Goal: Information Seeking & Learning: Check status

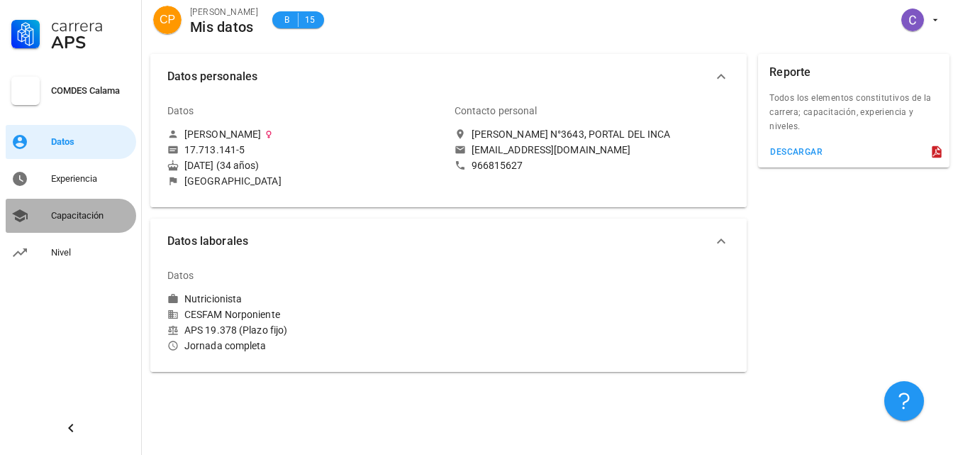
click at [57, 209] on div "Capacitación" at bounding box center [90, 215] width 79 height 23
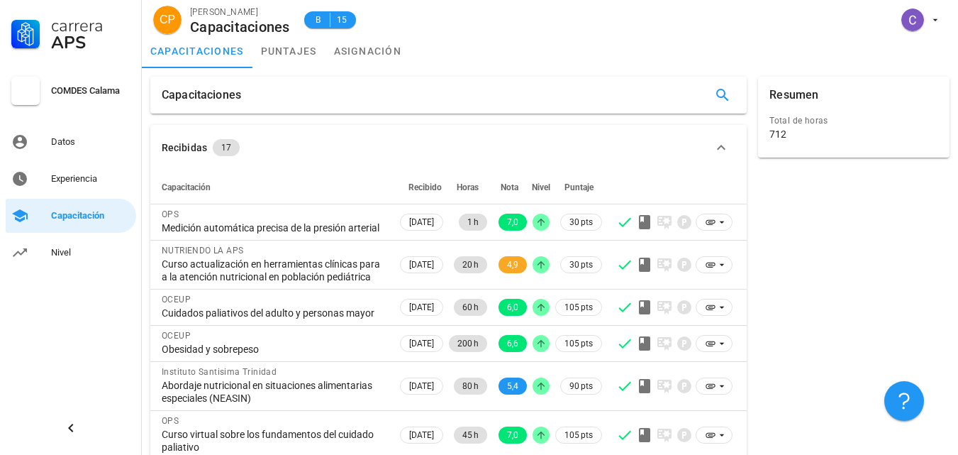
click at [837, 307] on div "Resumen Total de horas 712" at bounding box center [854, 386] width 203 height 631
click at [50, 247] on link "Nivel" at bounding box center [71, 253] width 131 height 34
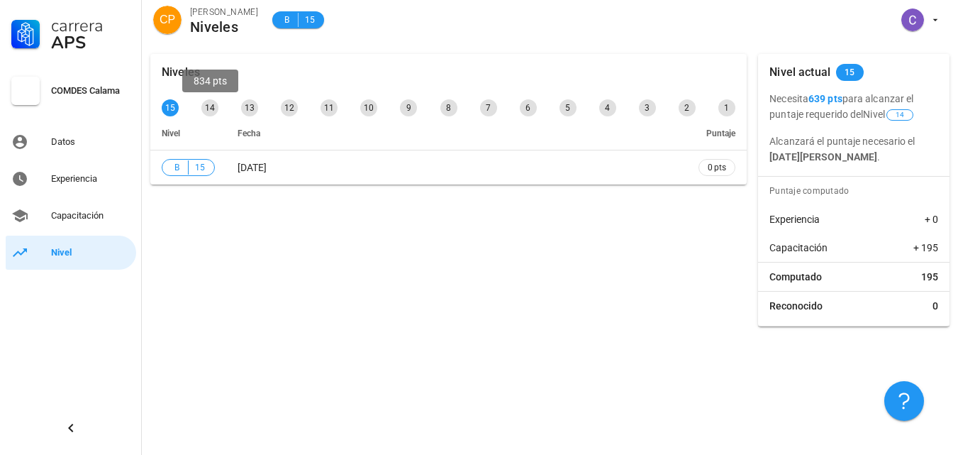
click at [211, 105] on div "14" at bounding box center [209, 107] width 17 height 17
click at [209, 103] on div "14" at bounding box center [209, 107] width 17 height 17
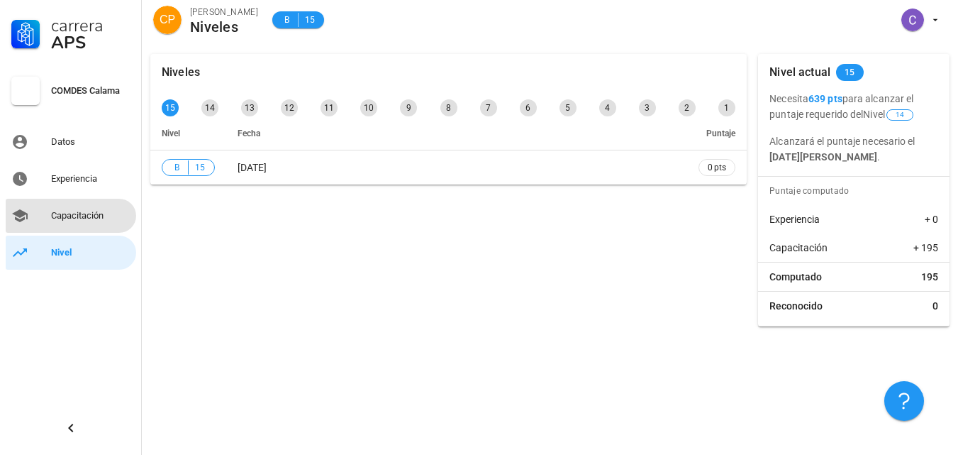
click at [72, 215] on div "Capacitación" at bounding box center [90, 215] width 79 height 11
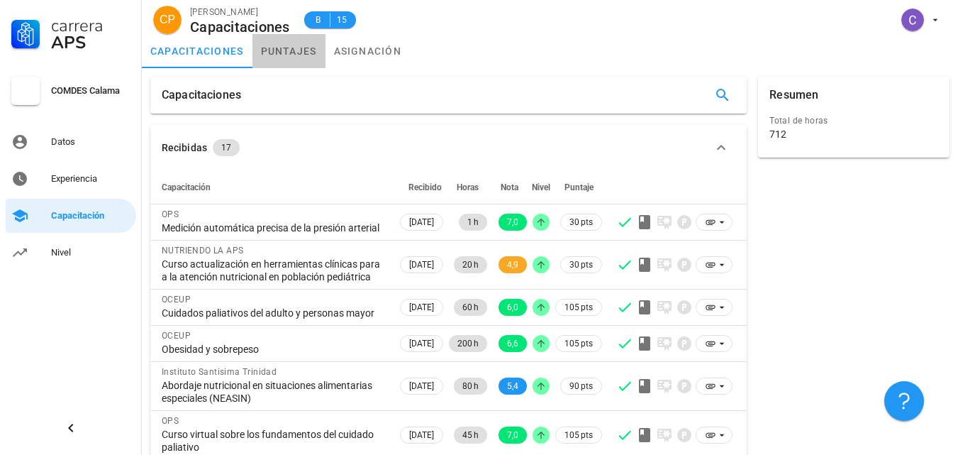
click at [279, 48] on link "puntajes" at bounding box center [289, 51] width 73 height 34
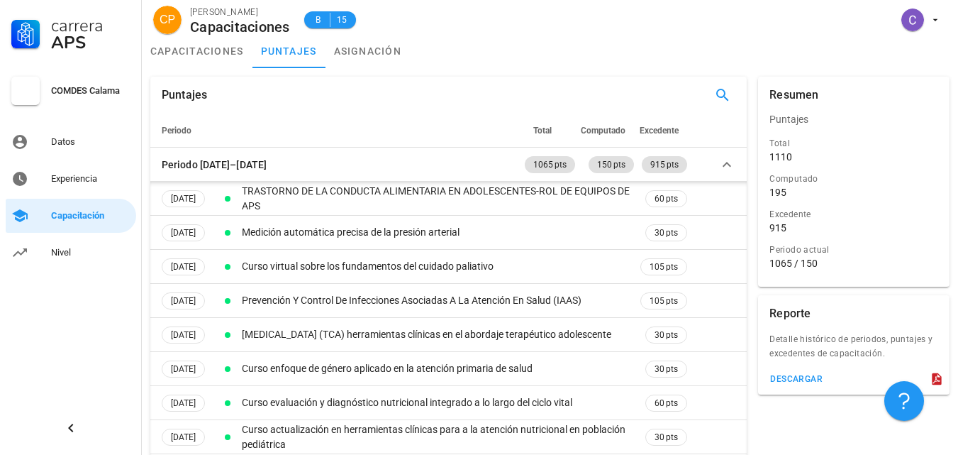
click at [604, 57] on div "capacitaciones puntajes asignación" at bounding box center [550, 51] width 816 height 34
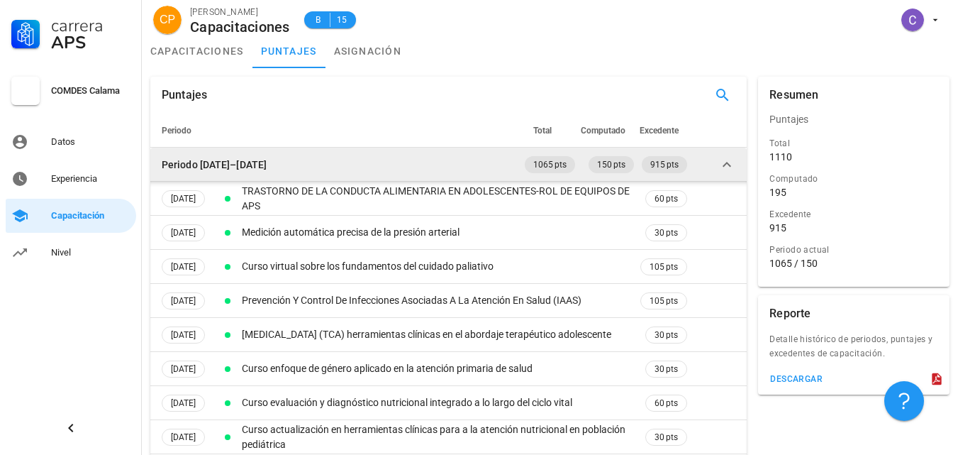
click at [722, 168] on icon at bounding box center [727, 164] width 17 height 17
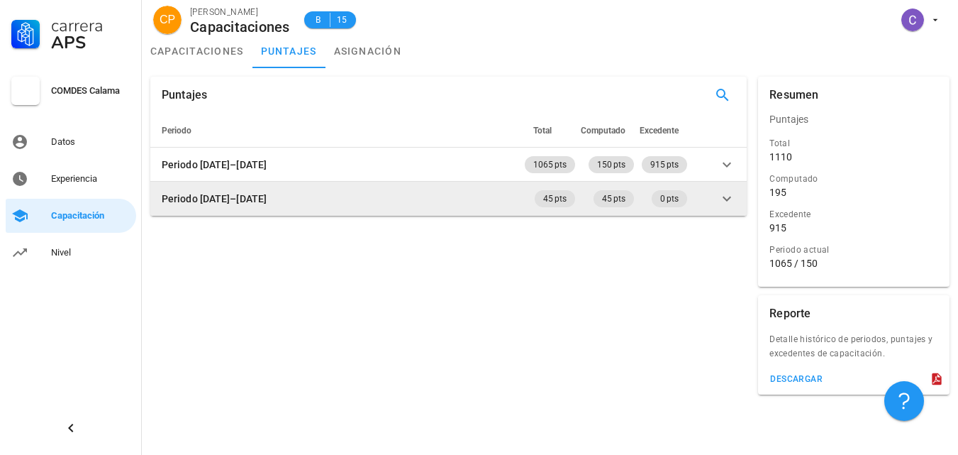
click at [722, 201] on icon at bounding box center [727, 198] width 17 height 17
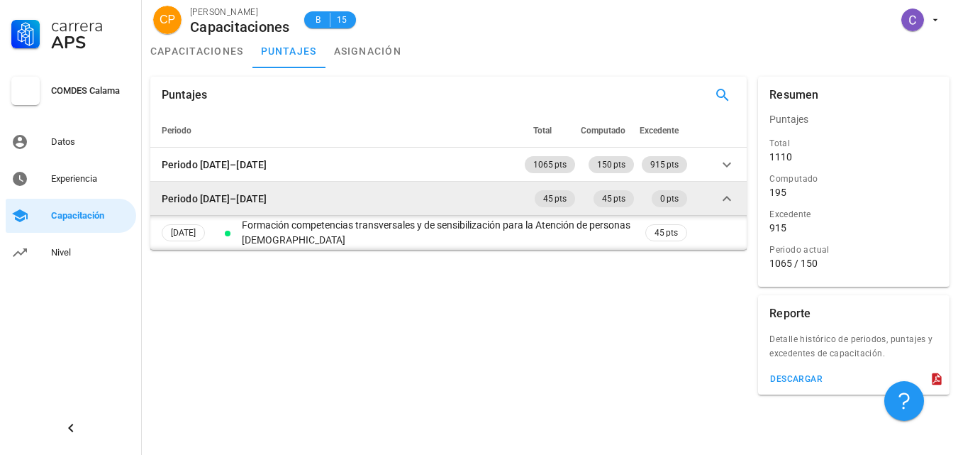
click at [722, 201] on icon at bounding box center [727, 198] width 17 height 17
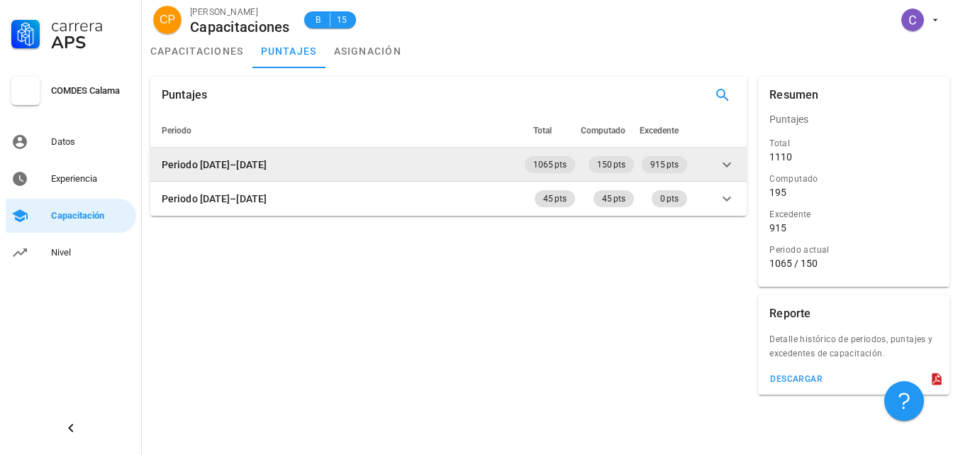
click at [721, 170] on icon at bounding box center [727, 164] width 17 height 17
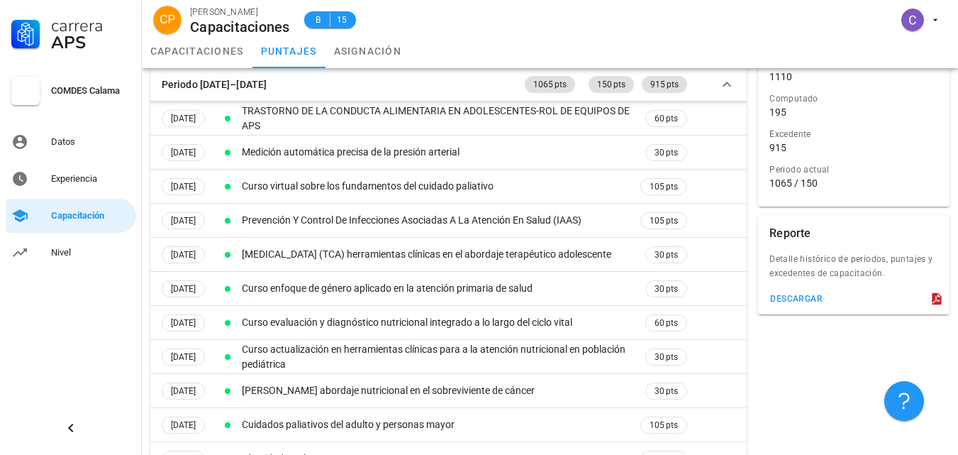
scroll to position [82, 0]
drag, startPoint x: 951, startPoint y: 201, endPoint x: 941, endPoint y: 227, distance: 27.2
click at [941, 227] on div "Resumen Puntajes Total 1110 Computado 195 Excedente 915 Periodo actual 1065 / 1…" at bounding box center [854, 153] width 203 height 329
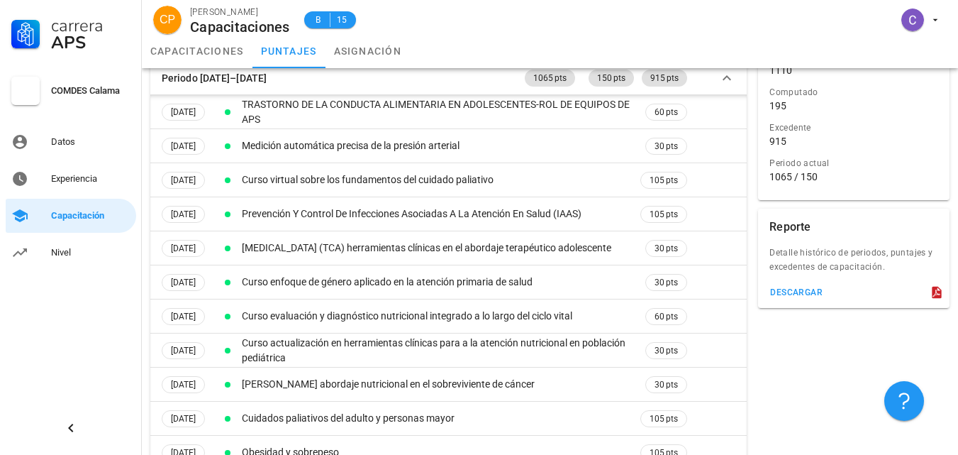
scroll to position [69, 0]
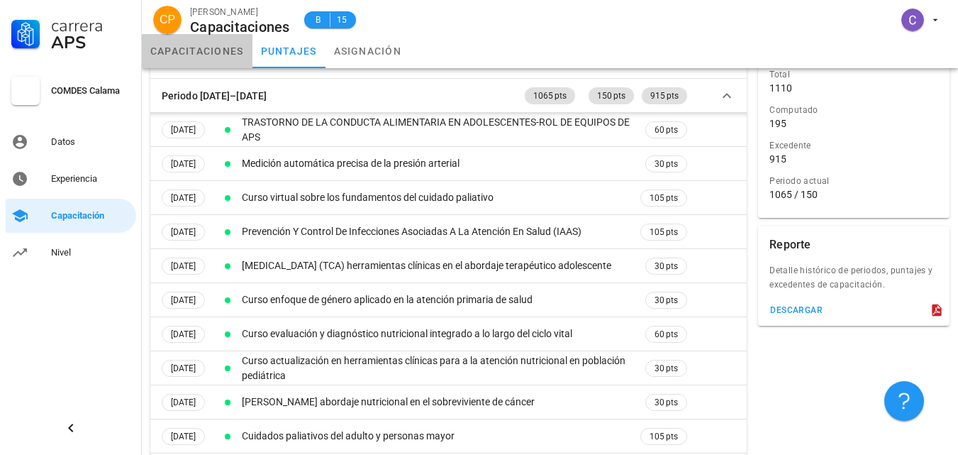
click at [206, 47] on link "capacitaciones" at bounding box center [197, 51] width 111 height 34
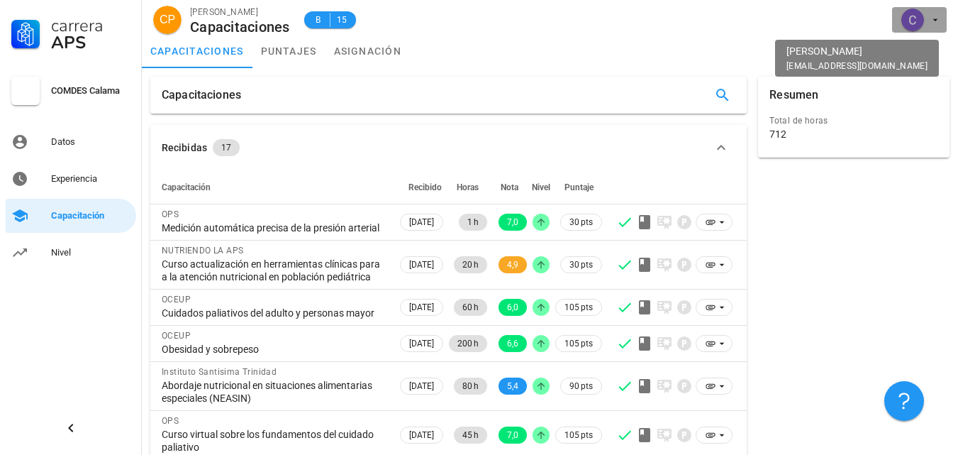
click at [929, 18] on span "button" at bounding box center [919, 20] width 43 height 23
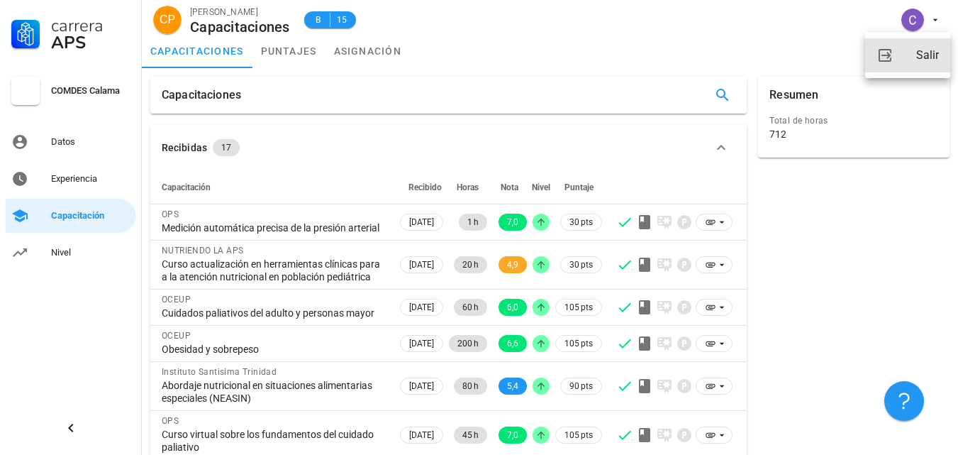
click at [927, 51] on div "Salir" at bounding box center [927, 55] width 23 height 28
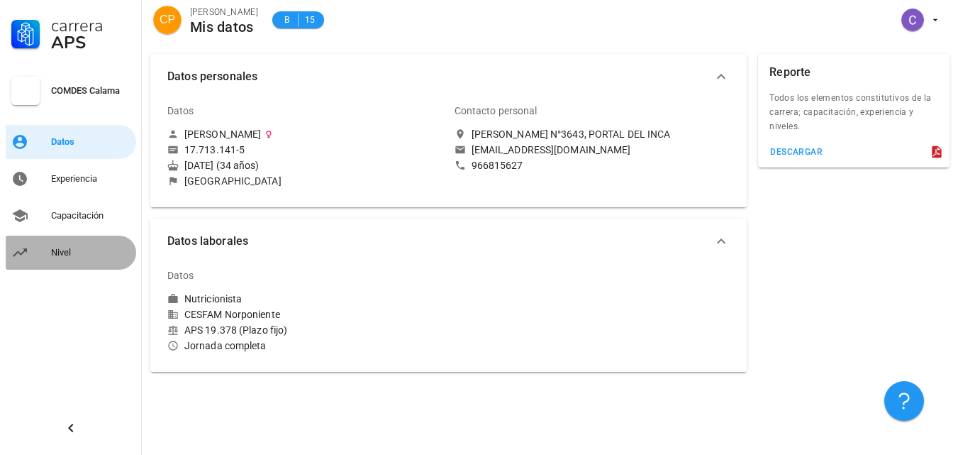
click at [52, 248] on div "Nivel" at bounding box center [90, 252] width 79 height 11
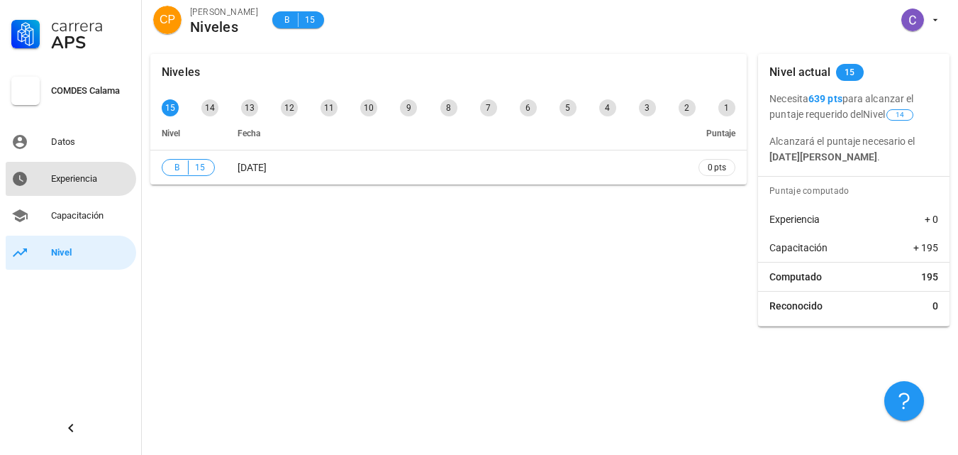
click at [41, 179] on link "Experiencia" at bounding box center [71, 179] width 131 height 34
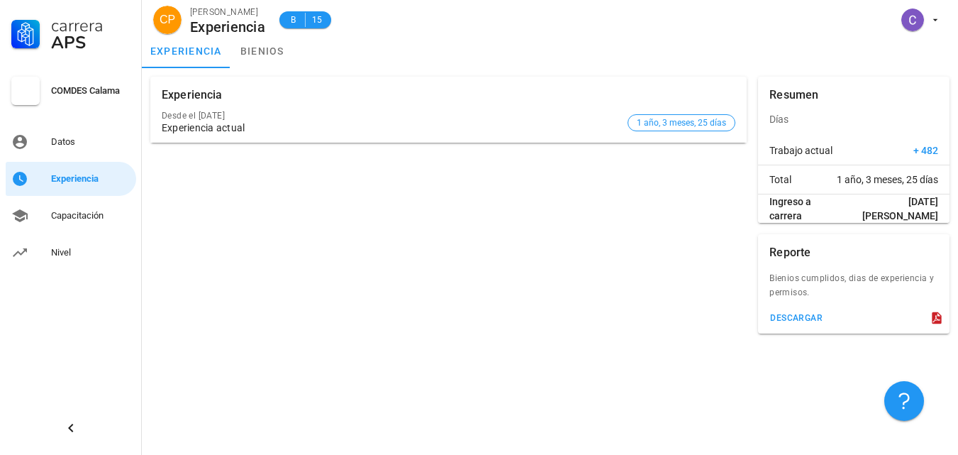
click at [947, 147] on div "Trabajo actual + 482" at bounding box center [854, 150] width 192 height 28
click at [943, 153] on div "Trabajo actual + 482" at bounding box center [854, 150] width 192 height 28
click at [78, 215] on div "Capacitación" at bounding box center [90, 215] width 79 height 11
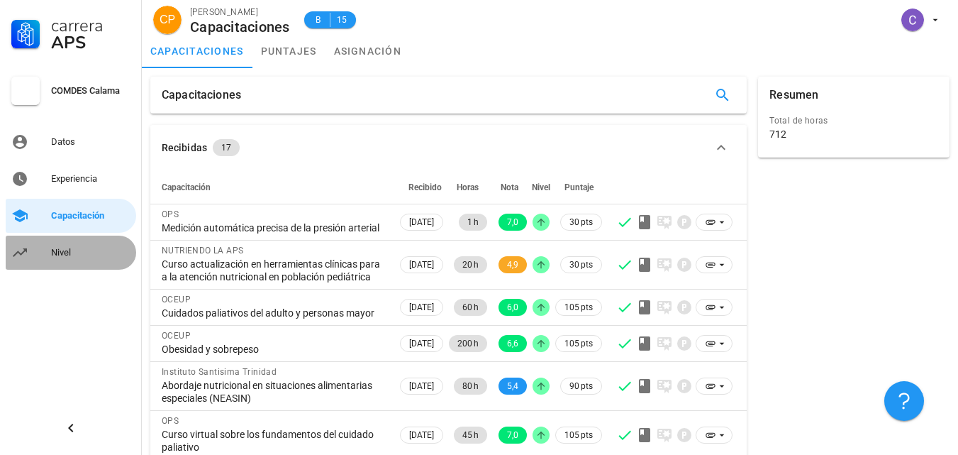
click at [60, 245] on div "Nivel" at bounding box center [90, 252] width 79 height 23
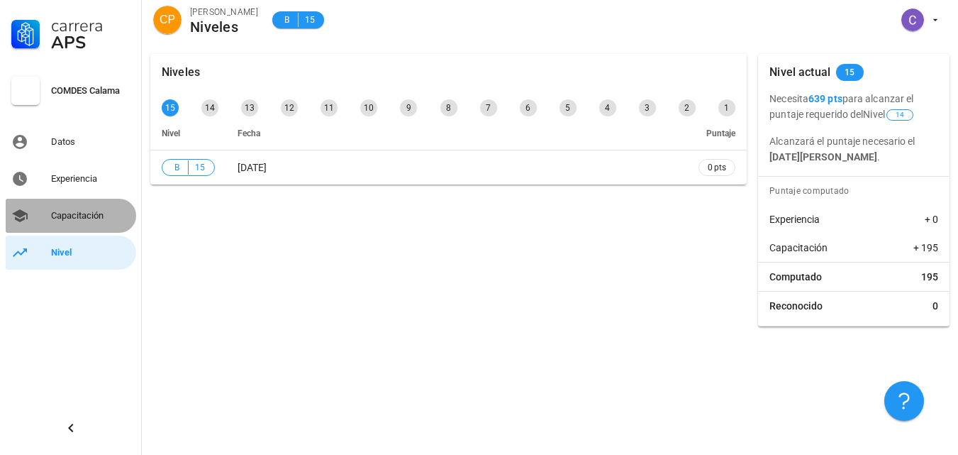
click at [87, 213] on div "Capacitación" at bounding box center [90, 215] width 79 height 11
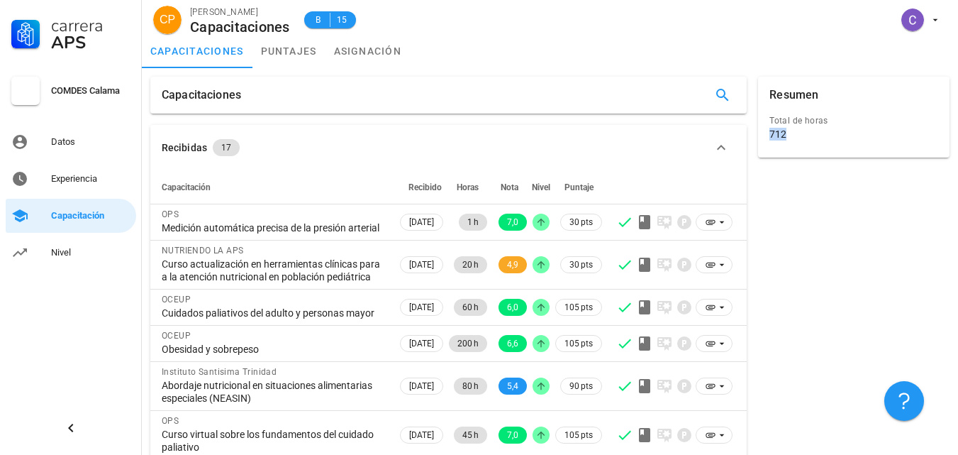
drag, startPoint x: 825, startPoint y: 109, endPoint x: 807, endPoint y: 155, distance: 48.7
click at [806, 157] on div "Total de horas 712" at bounding box center [853, 134] width 197 height 47
click at [810, 152] on div "Total de horas 712" at bounding box center [853, 134] width 197 height 47
click at [789, 140] on div "Total de horas 712" at bounding box center [854, 128] width 175 height 35
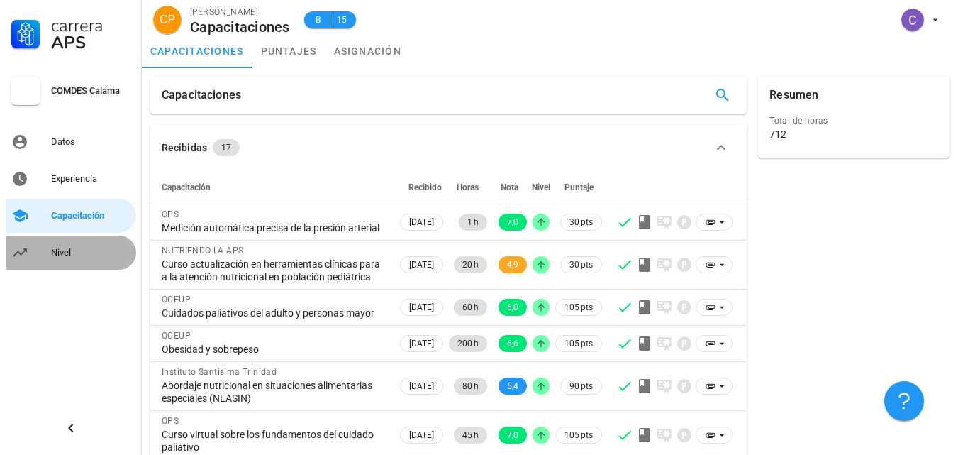
click at [65, 248] on div "Nivel" at bounding box center [90, 252] width 79 height 11
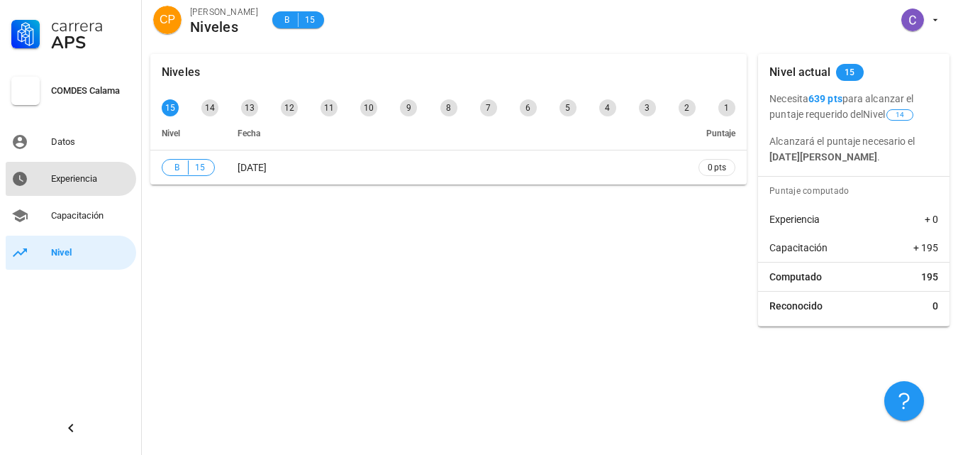
click at [62, 170] on div "Experiencia" at bounding box center [90, 178] width 79 height 23
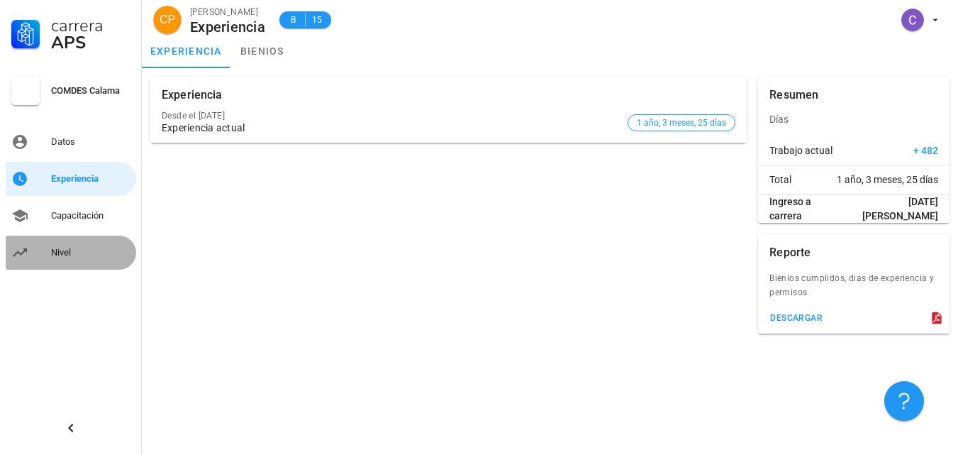
click at [54, 243] on div "Nivel" at bounding box center [90, 252] width 79 height 23
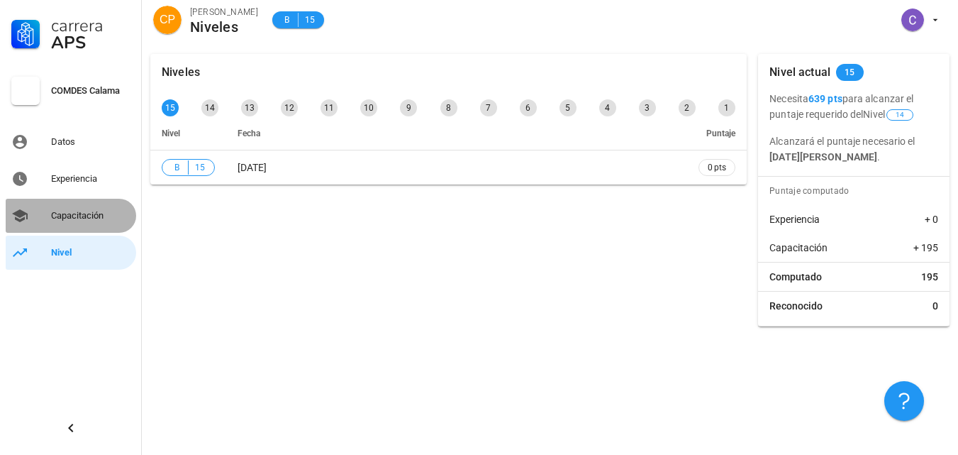
click at [71, 218] on div "Capacitación" at bounding box center [90, 215] width 79 height 11
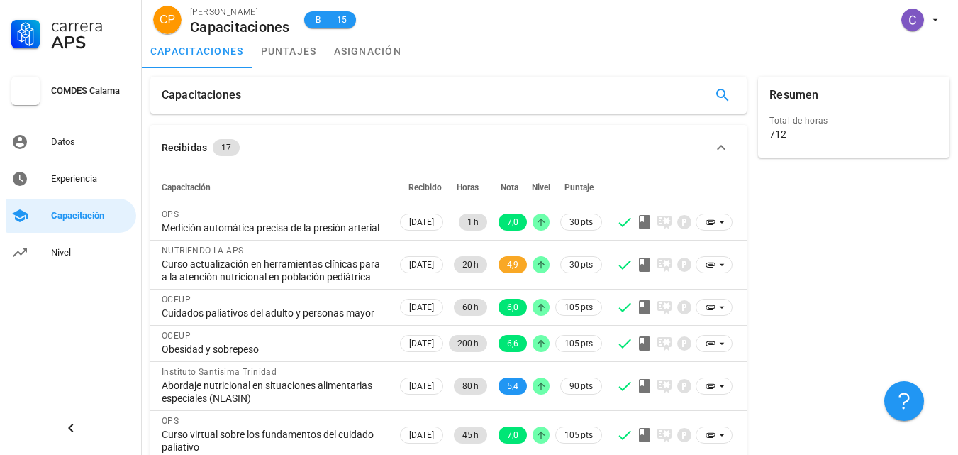
click at [804, 134] on div "712" at bounding box center [854, 134] width 169 height 13
click at [298, 50] on link "puntajes" at bounding box center [289, 51] width 73 height 34
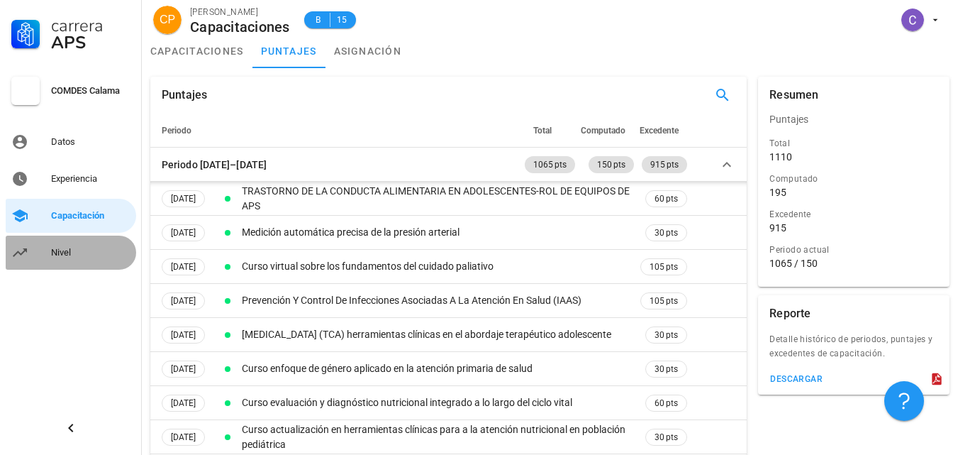
click at [52, 252] on div "Nivel" at bounding box center [90, 252] width 79 height 11
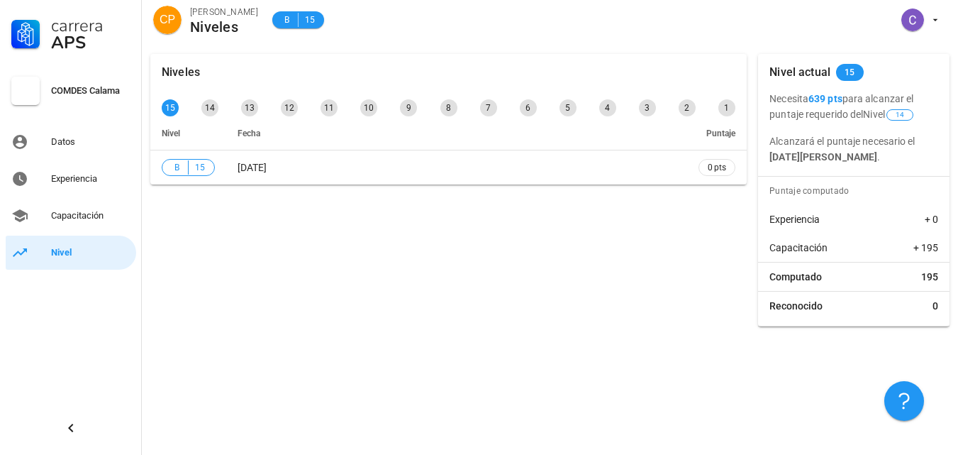
click at [700, 232] on div "Niveles 15 14 13 12 11 10 9 8 7 6 5 4 3 2 1 Nivel Fecha Puntaje B 15 01/05/2024…" at bounding box center [449, 190] width 608 height 284
click at [213, 244] on div "Niveles 15 14 13 12 11 10 9 8 7 6 5 4 3 2 1 Nivel Fecha Puntaje B 15 01/05/2024…" at bounding box center [449, 190] width 608 height 284
click at [77, 216] on div "Capacitación" at bounding box center [90, 215] width 79 height 11
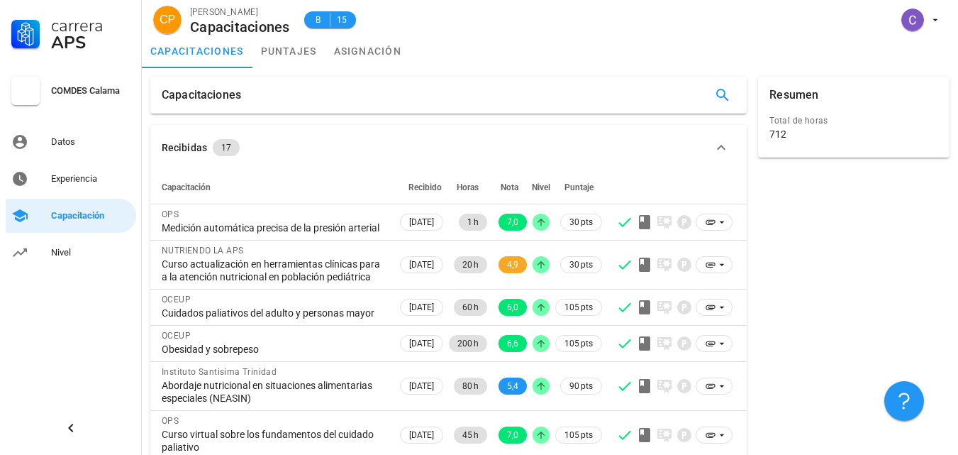
click at [846, 280] on div "Resumen Total de horas 712" at bounding box center [854, 386] width 203 height 631
click at [277, 55] on link "puntajes" at bounding box center [289, 51] width 73 height 34
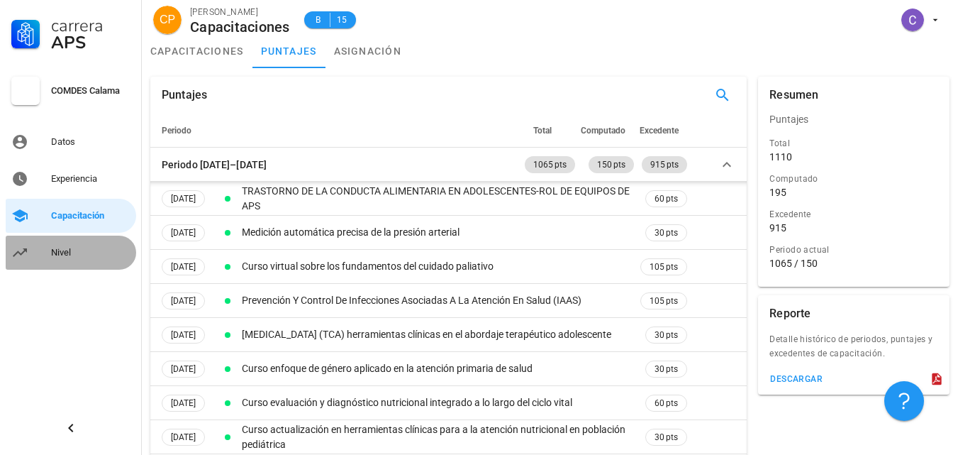
click at [30, 253] on link "Nivel" at bounding box center [71, 253] width 131 height 34
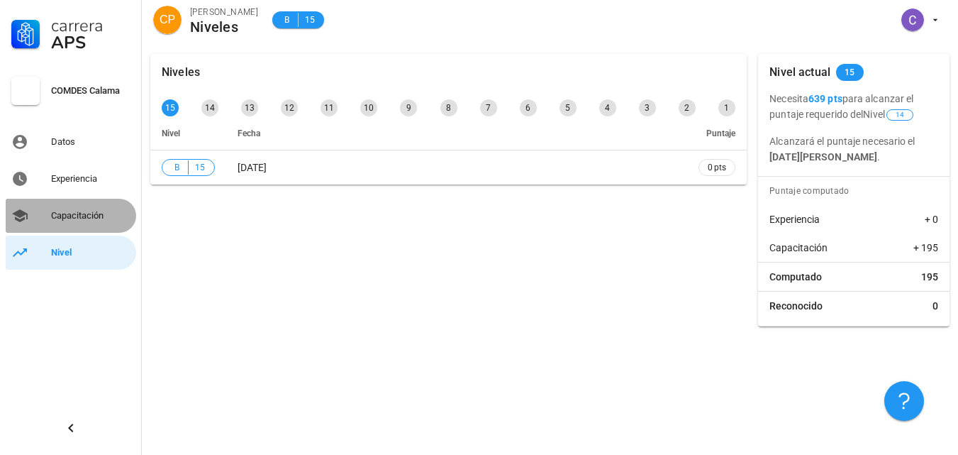
click at [71, 212] on div "Capacitación" at bounding box center [90, 215] width 79 height 11
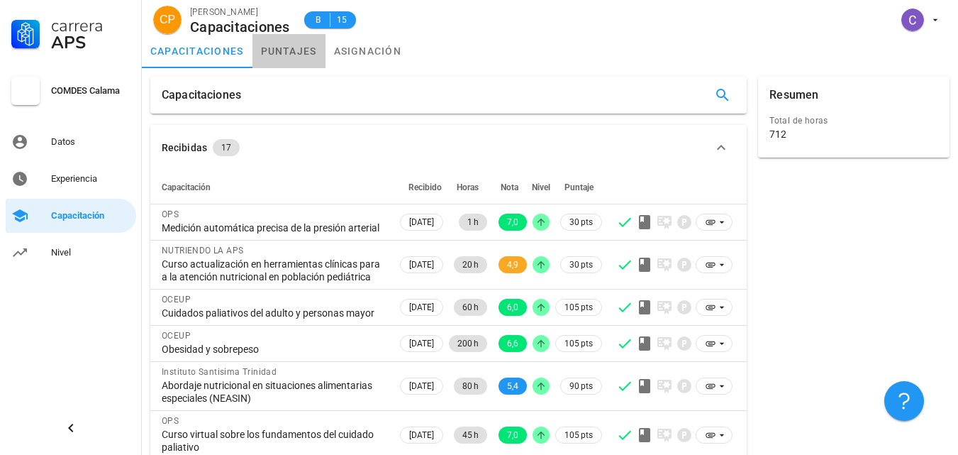
click at [289, 45] on link "puntajes" at bounding box center [289, 51] width 73 height 34
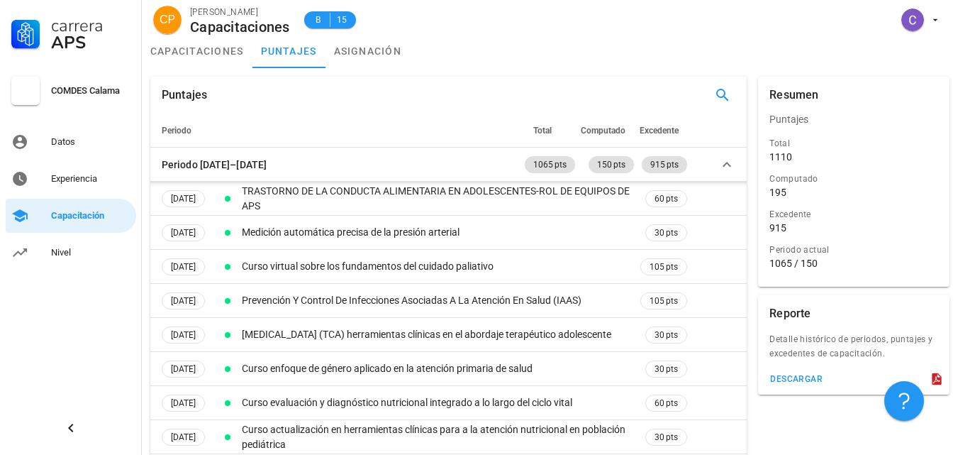
click at [764, 54] on div "capacitaciones puntajes asignación" at bounding box center [550, 51] width 816 height 34
click at [214, 58] on link "capacitaciones" at bounding box center [197, 51] width 111 height 34
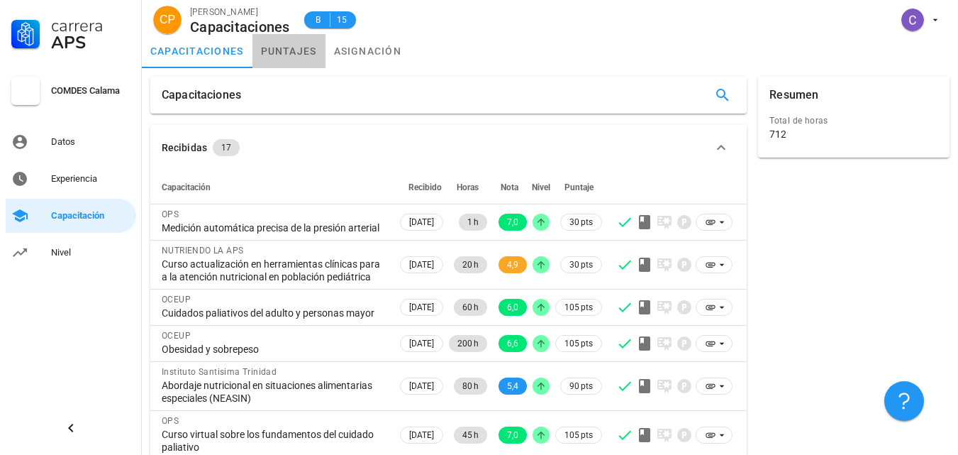
click at [292, 59] on link "puntajes" at bounding box center [289, 51] width 73 height 34
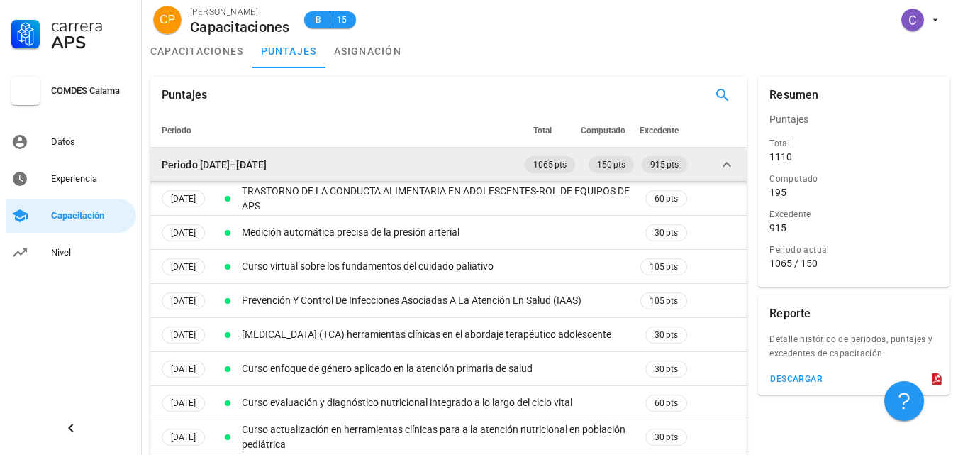
click at [726, 159] on icon at bounding box center [727, 164] width 17 height 17
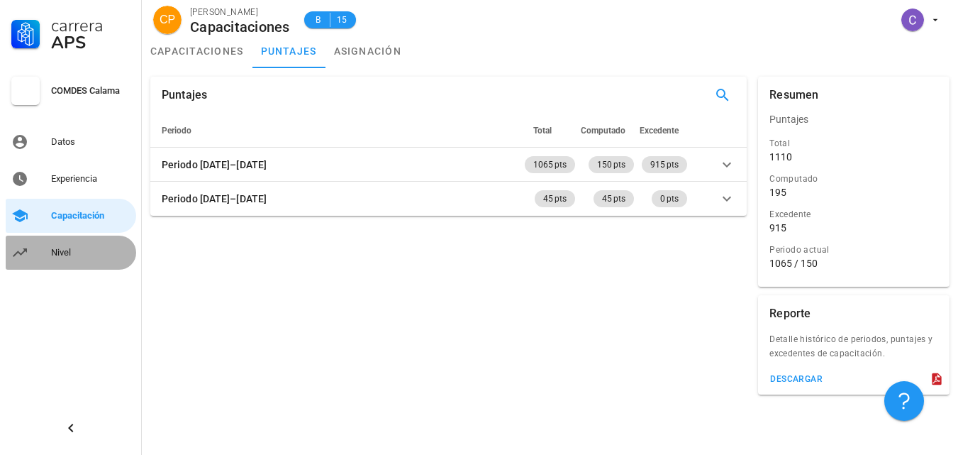
click at [60, 250] on div "Nivel" at bounding box center [90, 252] width 79 height 11
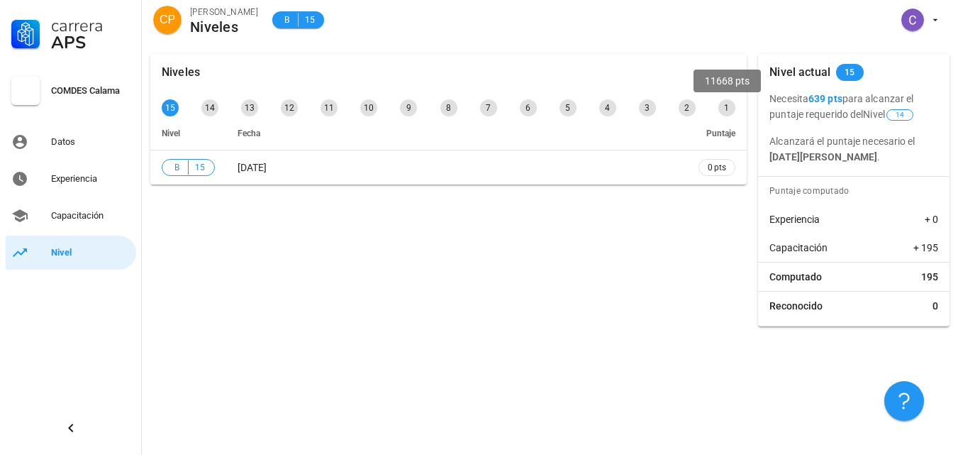
drag, startPoint x: 727, startPoint y: 111, endPoint x: 240, endPoint y: 62, distance: 489.8
click at [240, 62] on div "Niveles 15 14 13 12 11 10 9 8 7 6 5 4 3 2 1 Nivel Fecha Puntaje B 15 01/05/2024…" at bounding box center [448, 119] width 597 height 131
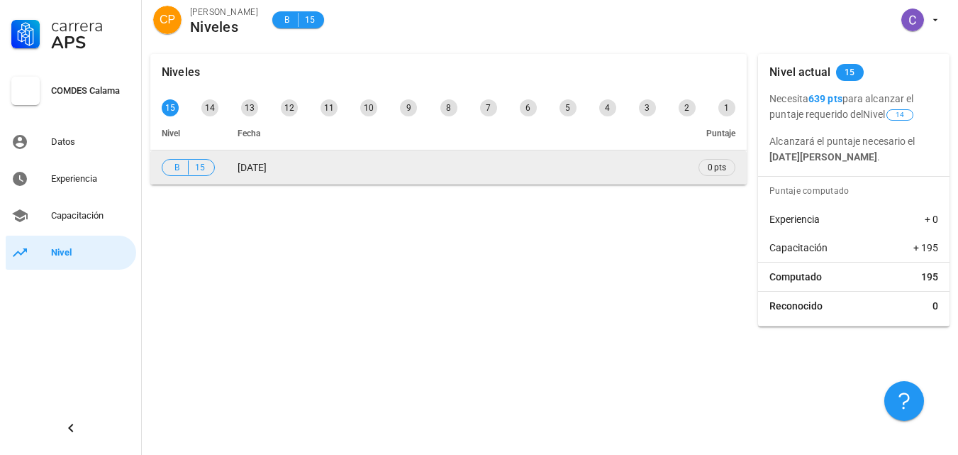
click at [421, 162] on td "[DATE]" at bounding box center [456, 167] width 461 height 34
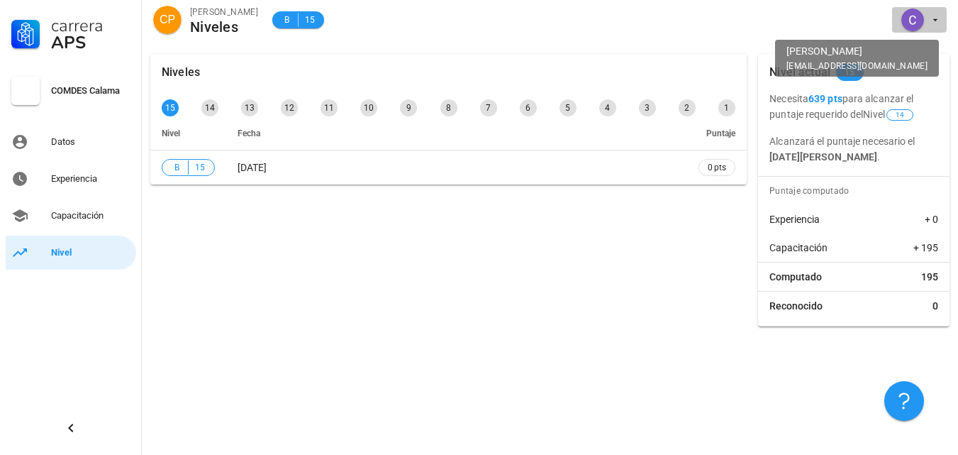
click at [924, 17] on span "button" at bounding box center [919, 20] width 43 height 23
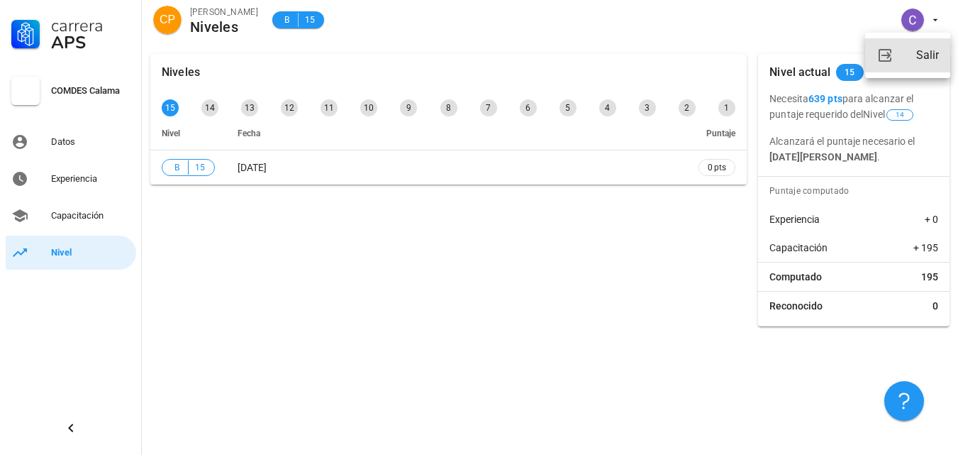
click at [926, 64] on div "Salir" at bounding box center [927, 55] width 23 height 28
